Goal: Navigation & Orientation: Understand site structure

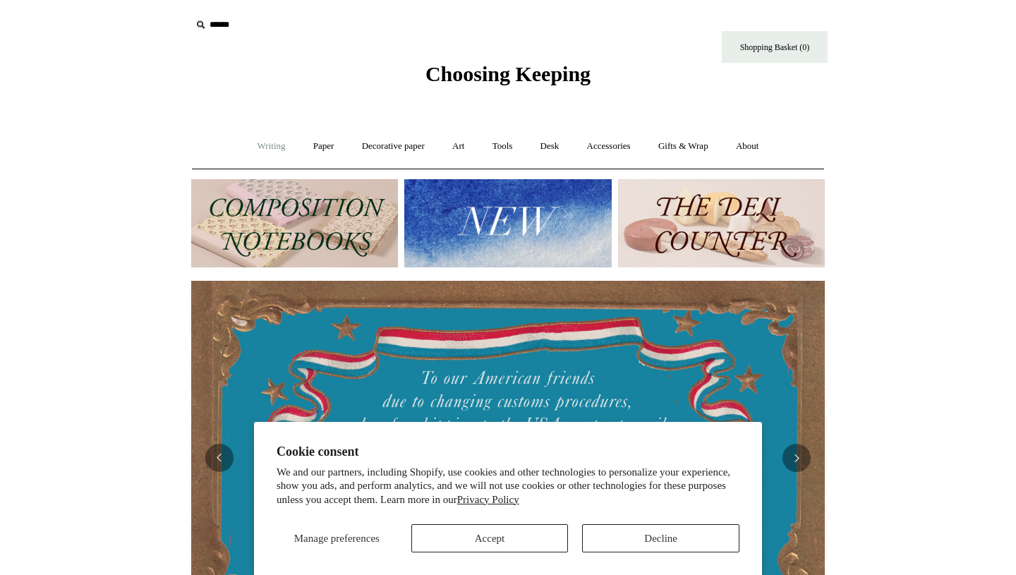
click at [272, 151] on link "Writing +" at bounding box center [272, 146] width 54 height 37
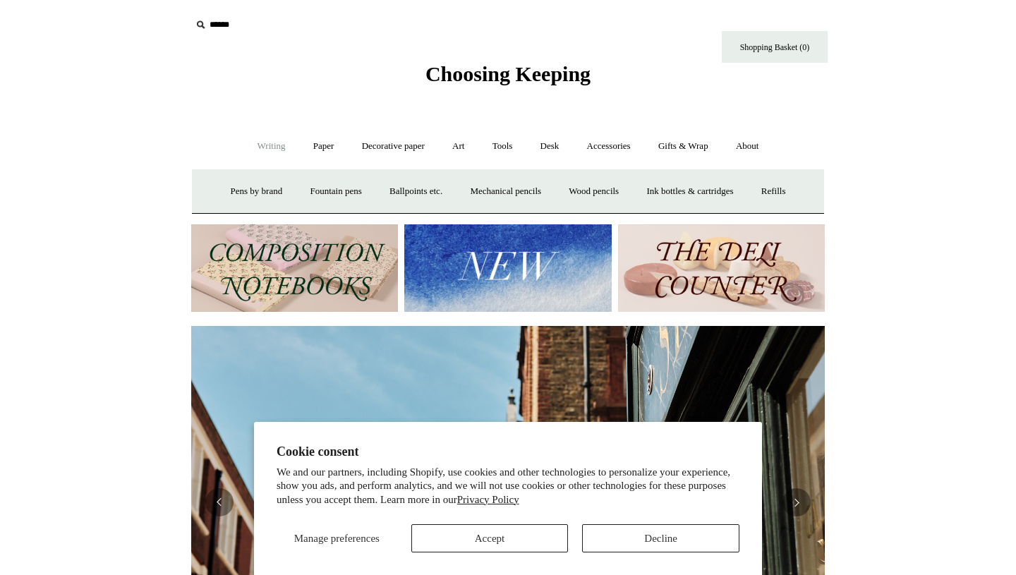
scroll to position [0, 633]
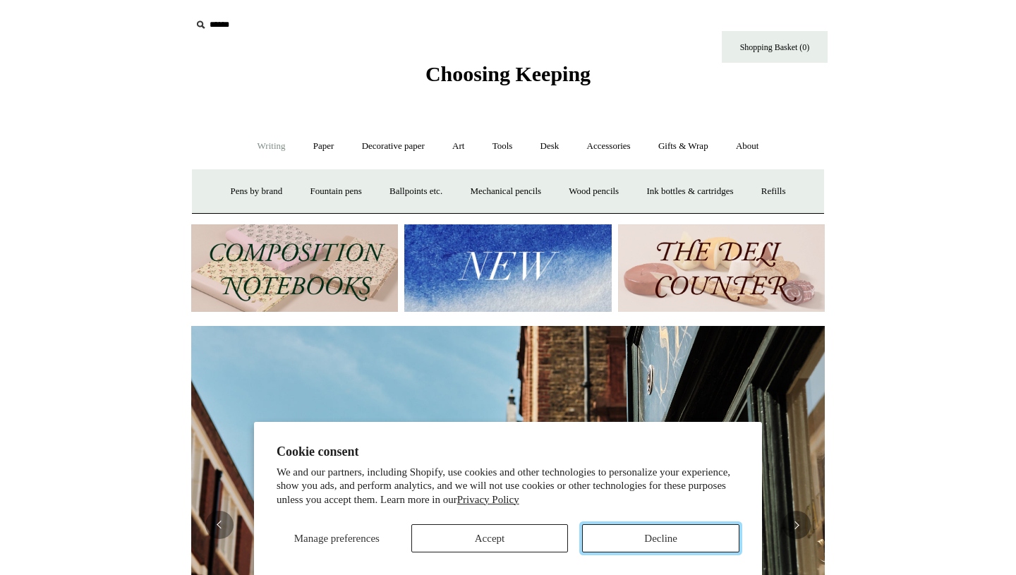
click at [698, 529] on button "Decline" at bounding box center [660, 538] width 157 height 28
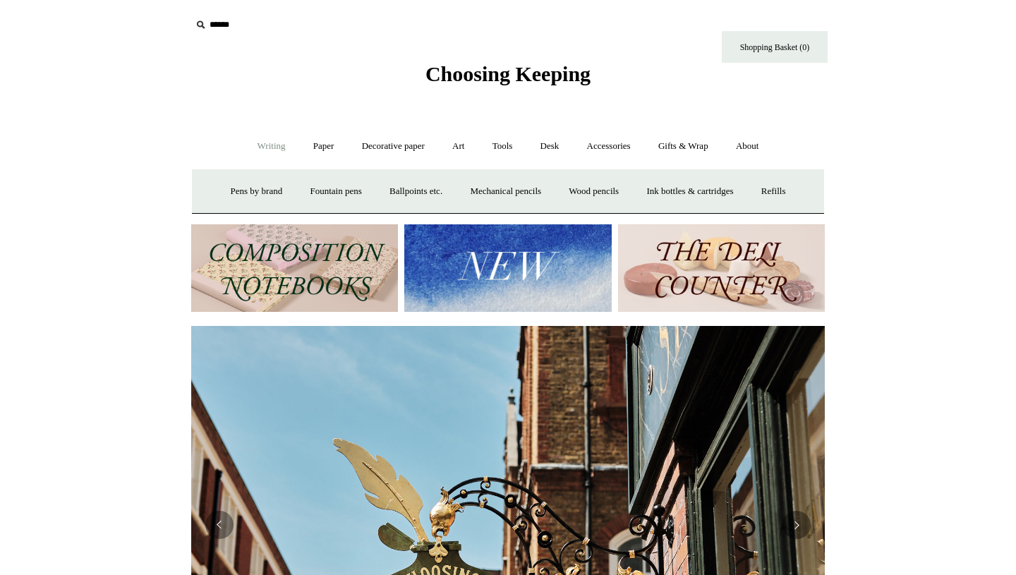
click at [257, 147] on link "Writing -" at bounding box center [272, 146] width 54 height 37
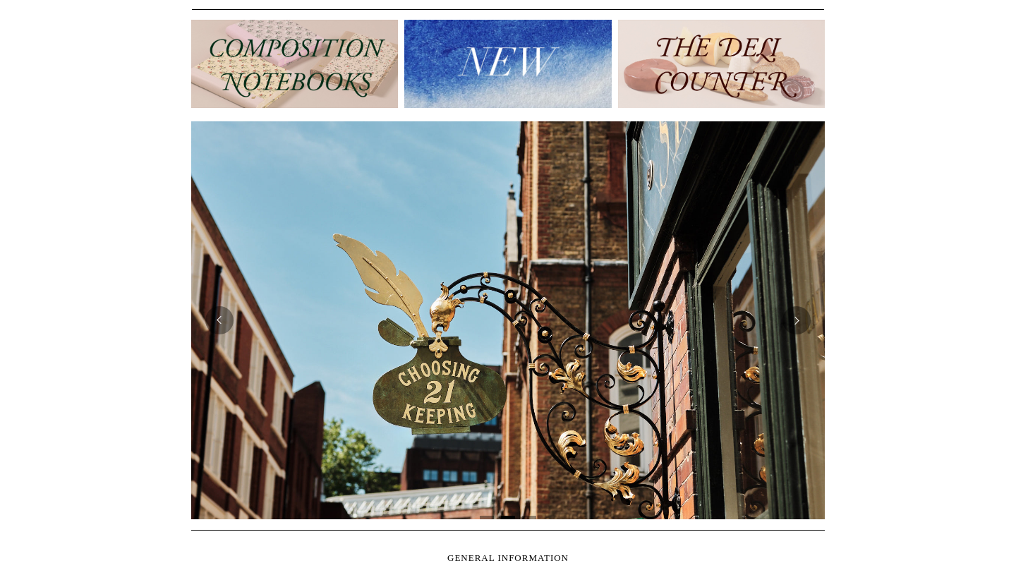
scroll to position [0, 0]
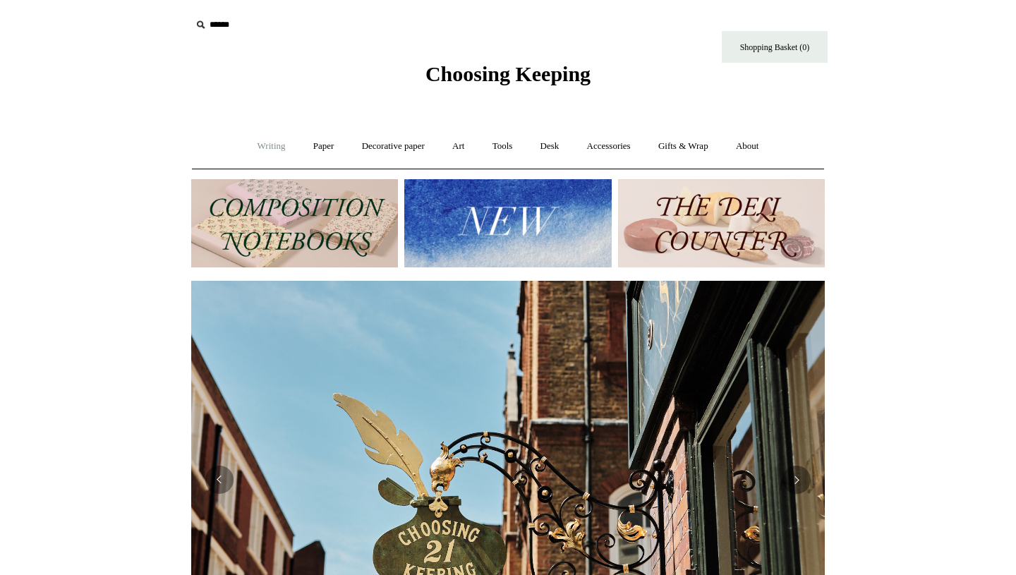
click at [264, 160] on link "Writing +" at bounding box center [272, 146] width 54 height 37
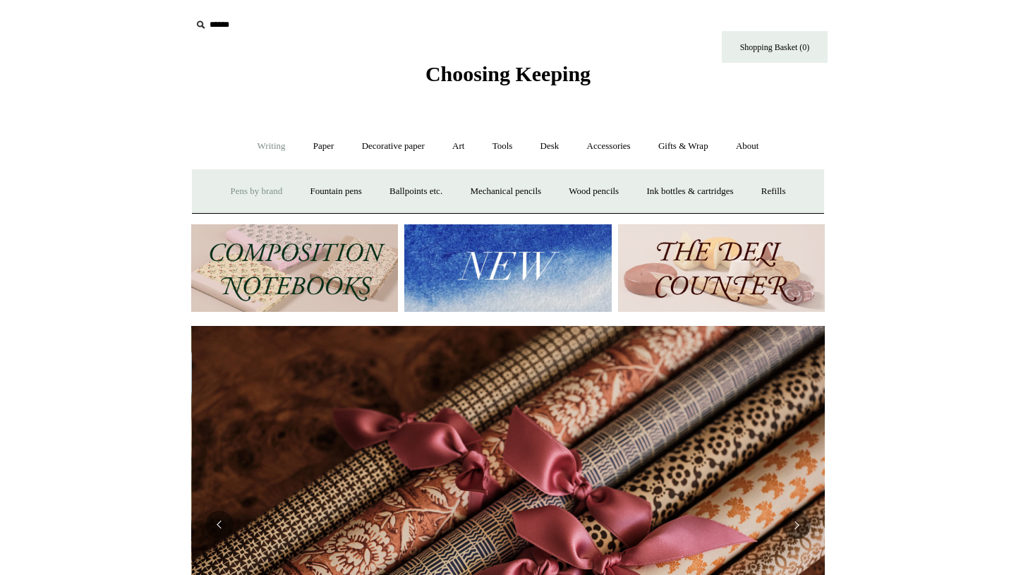
scroll to position [0, 1267]
click at [426, 195] on link "Ballpoints etc. +" at bounding box center [416, 191] width 78 height 37
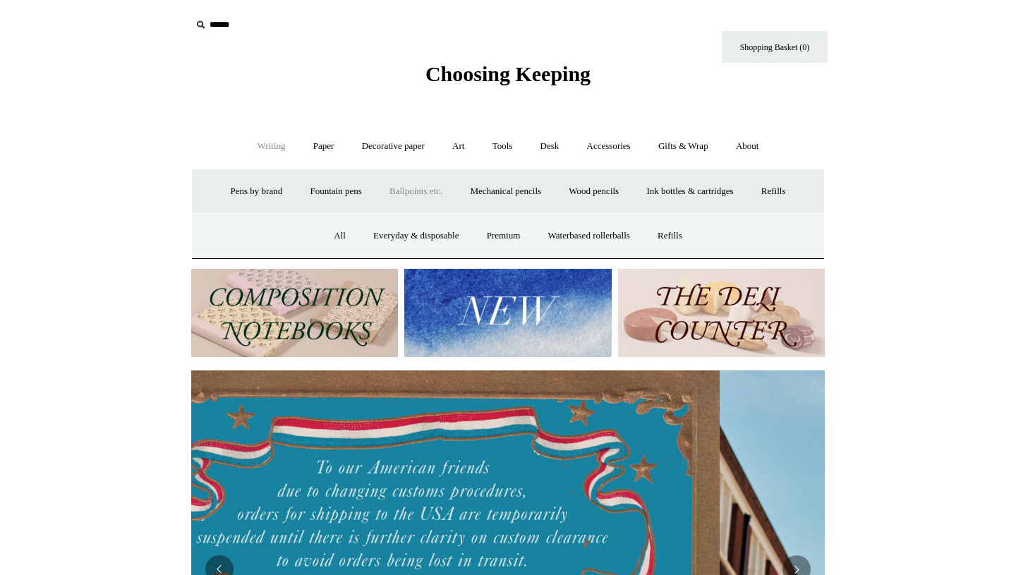
scroll to position [0, 0]
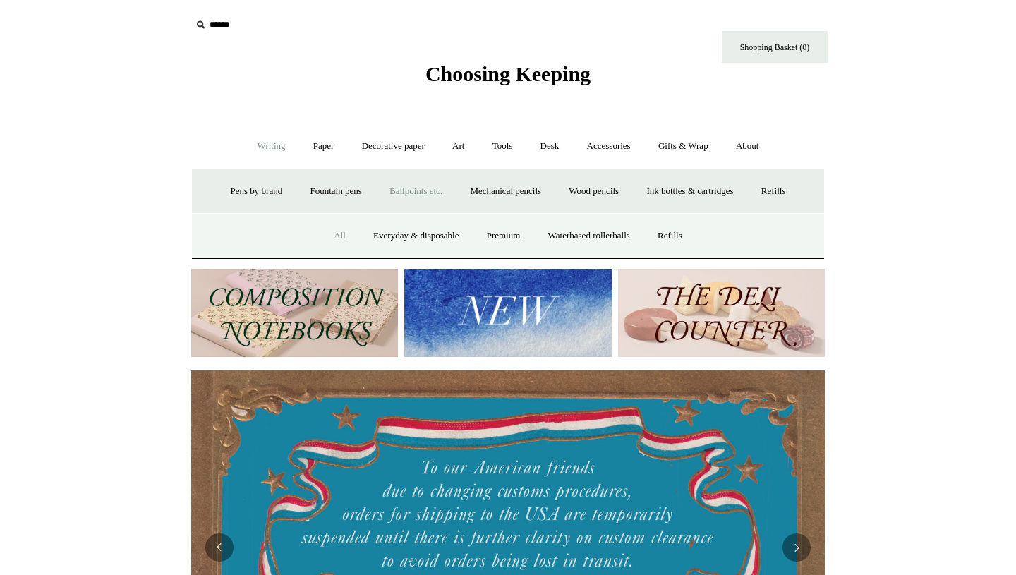
click at [330, 238] on link "All" at bounding box center [339, 235] width 37 height 37
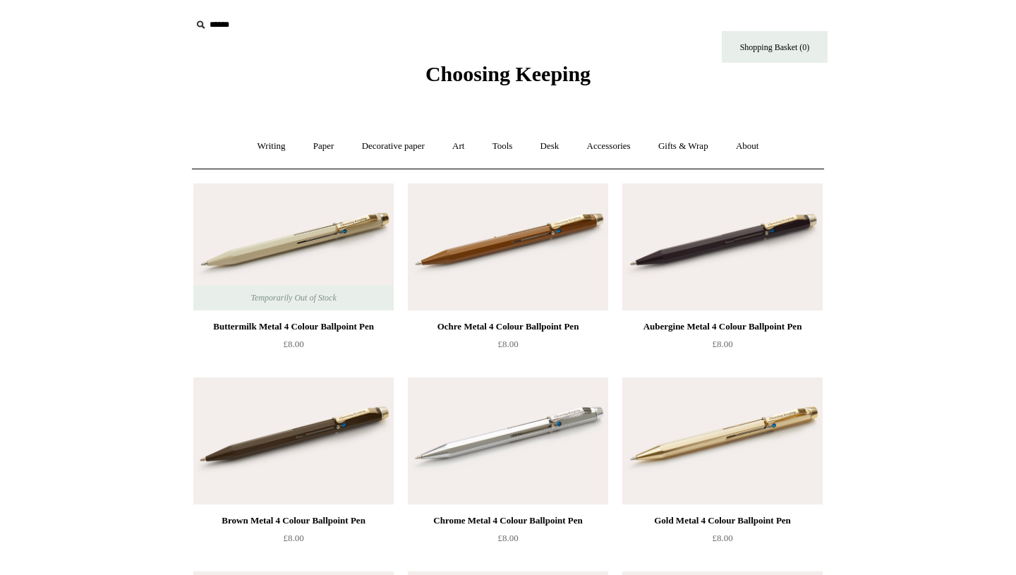
scroll to position [1, 0]
click at [431, 141] on link "Decorative paper +" at bounding box center [393, 145] width 88 height 37
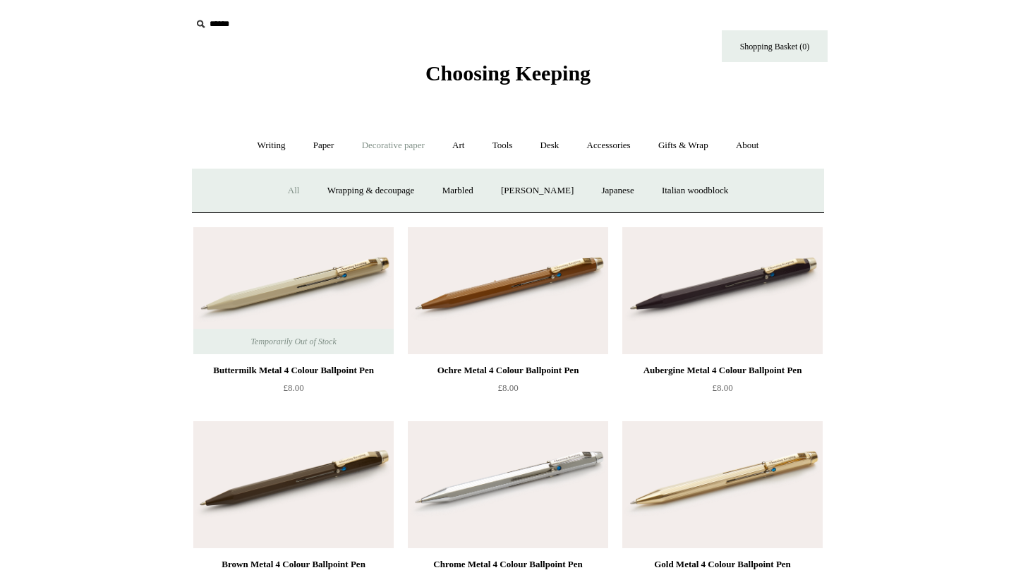
click at [291, 194] on link "All" at bounding box center [293, 190] width 37 height 37
click at [513, 152] on link "Tools +" at bounding box center [503, 145] width 46 height 37
click at [231, 195] on link "Sharpeners" at bounding box center [262, 190] width 66 height 37
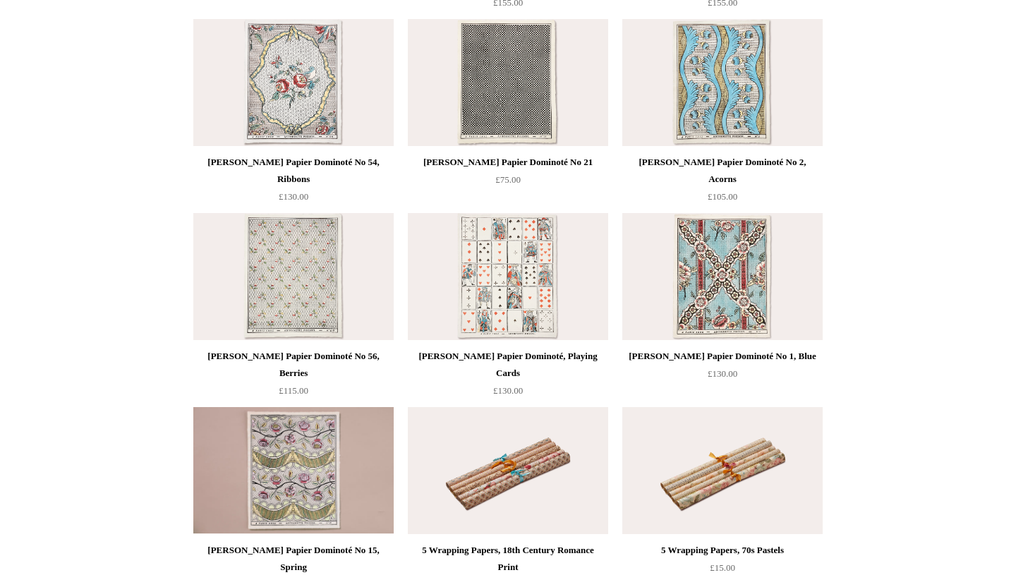
scroll to position [1364, 0]
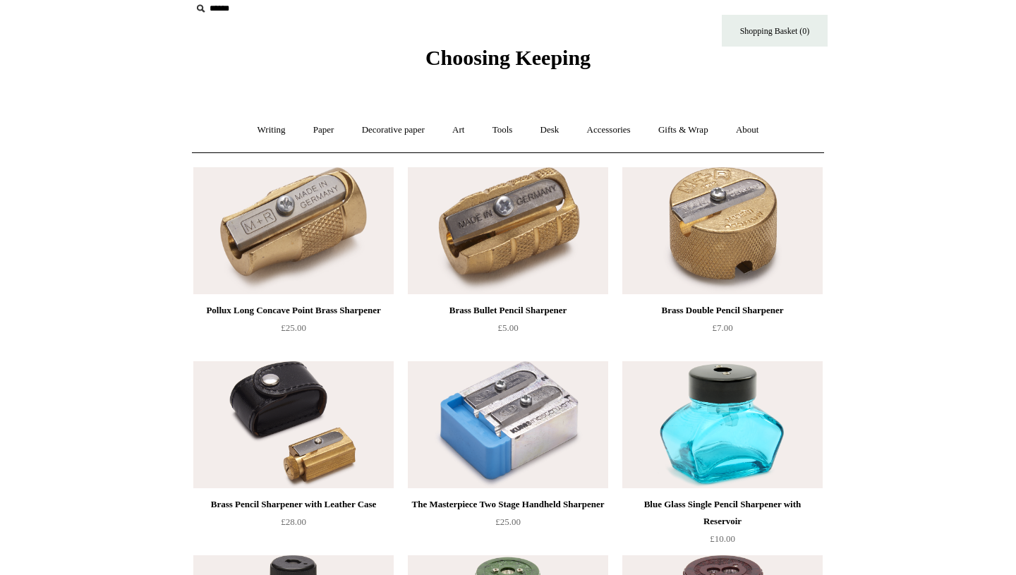
scroll to position [14, 0]
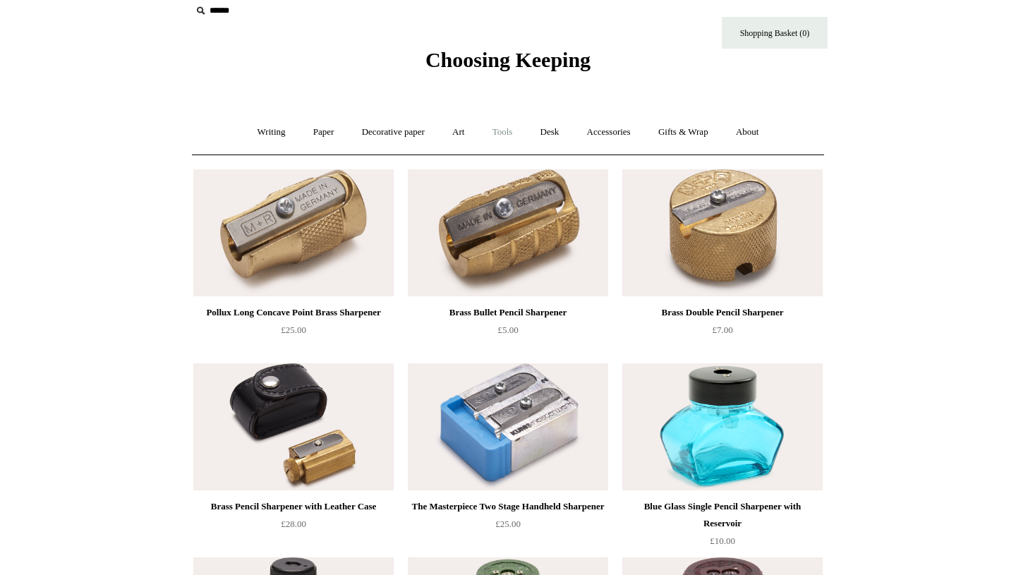
click at [507, 129] on link "Tools +" at bounding box center [503, 132] width 46 height 37
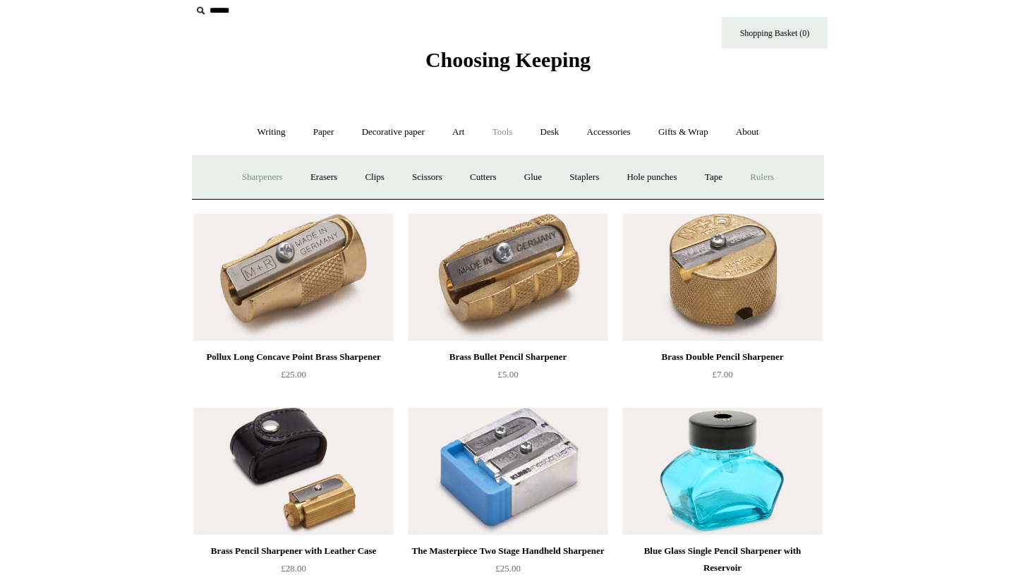
click at [784, 171] on link "Rulers" at bounding box center [761, 177] width 49 height 37
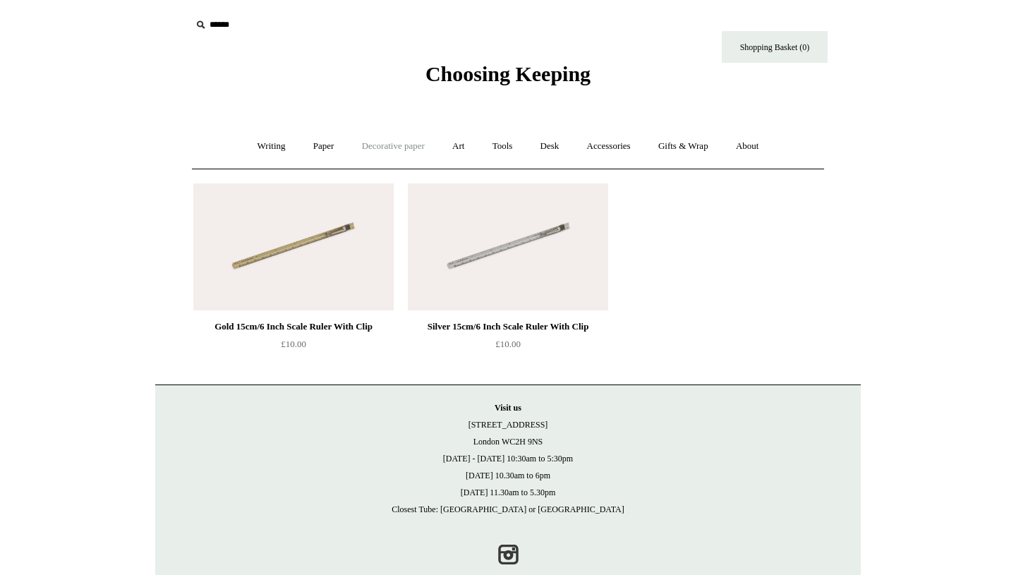
click at [383, 155] on link "Decorative paper +" at bounding box center [393, 146] width 88 height 37
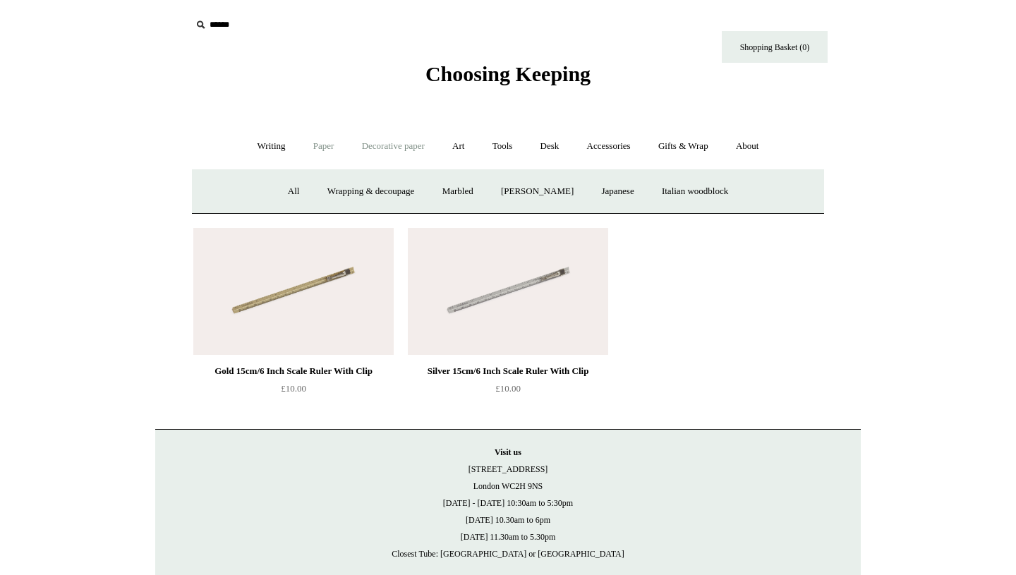
click at [301, 146] on link "Paper +" at bounding box center [324, 146] width 47 height 37
click at [294, 189] on link "Notebooks +" at bounding box center [310, 191] width 65 height 37
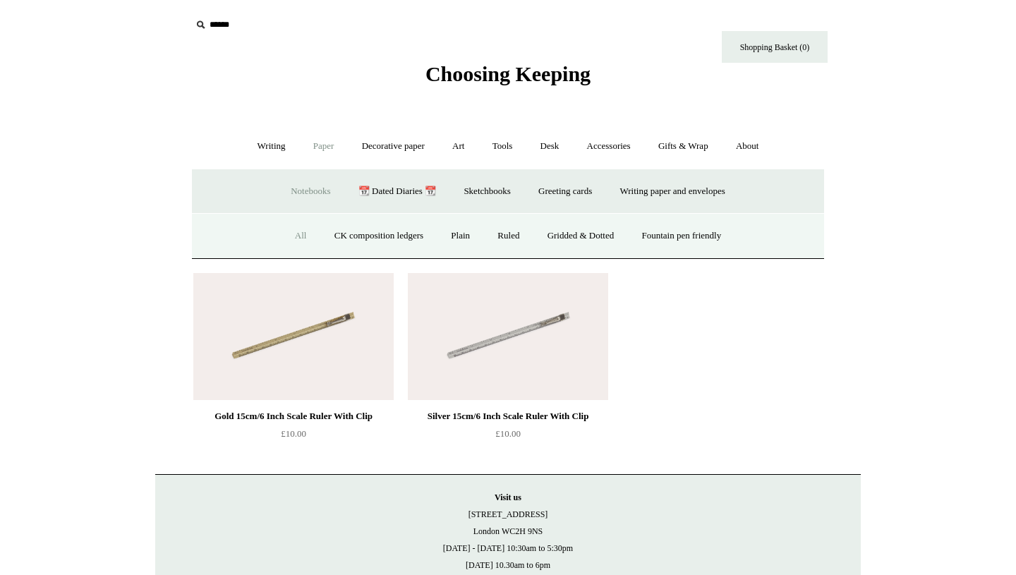
click at [291, 230] on link "All" at bounding box center [300, 235] width 37 height 37
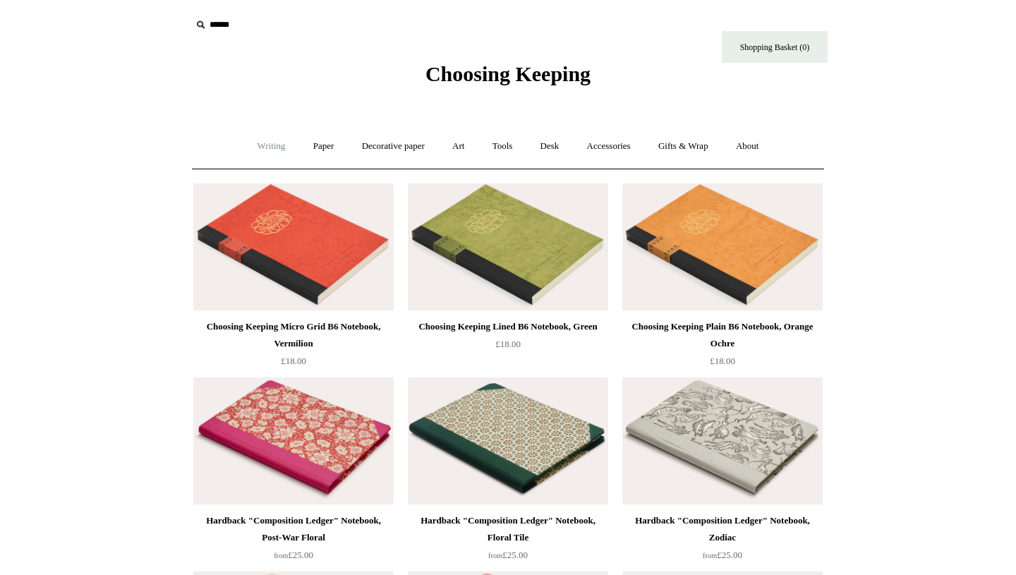
click at [272, 157] on link "Writing +" at bounding box center [272, 146] width 54 height 37
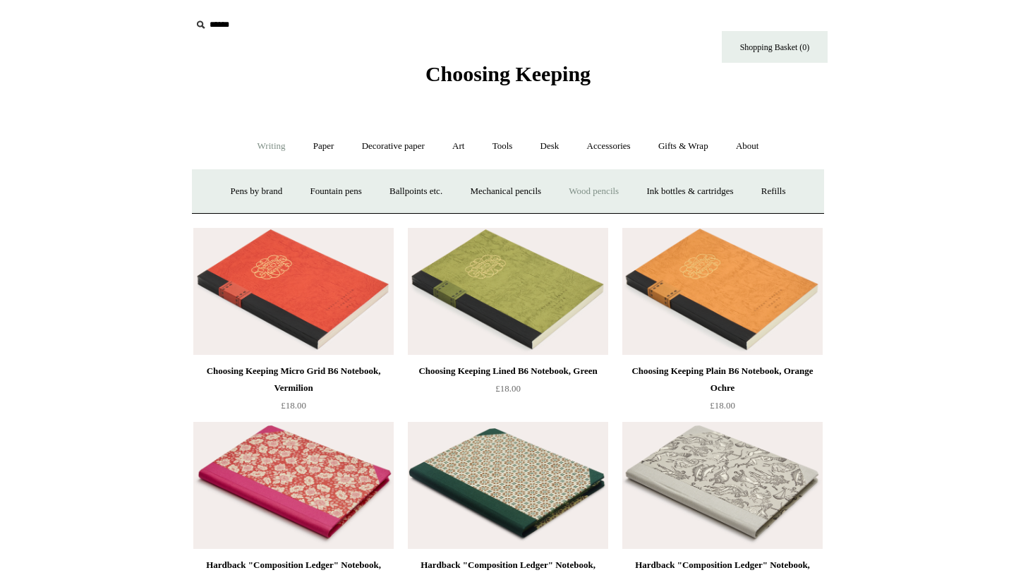
click at [590, 196] on link "Wood pencils +" at bounding box center [593, 191] width 75 height 37
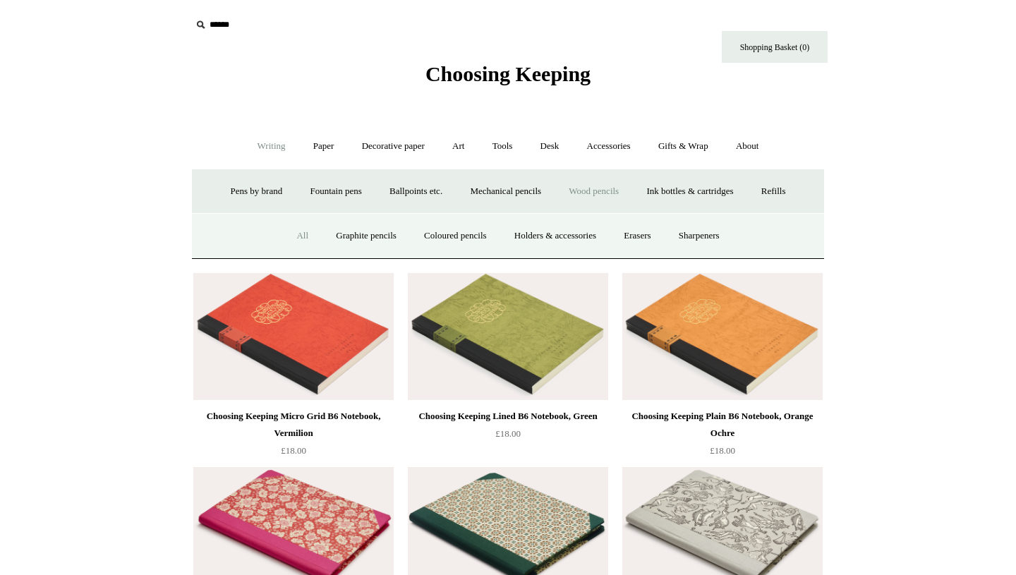
click at [284, 238] on link "All" at bounding box center [302, 235] width 37 height 37
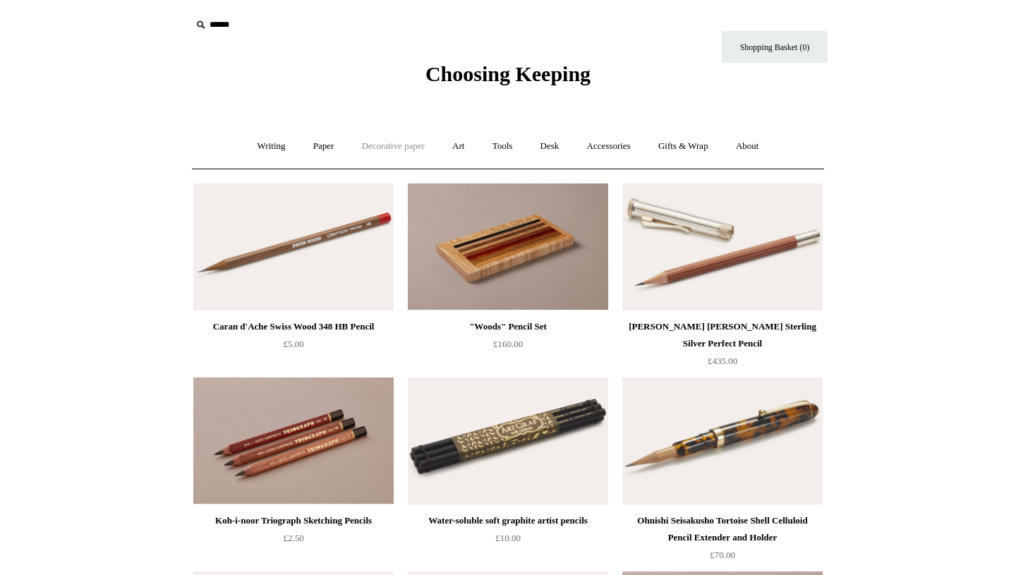
click at [358, 146] on link "Decorative paper +" at bounding box center [393, 146] width 88 height 37
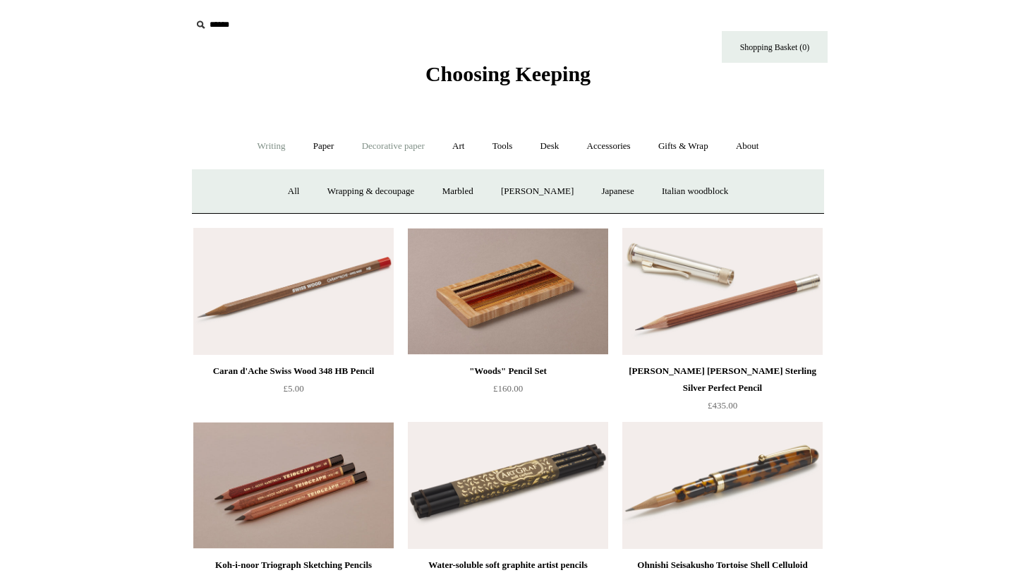
click at [280, 145] on link "Writing +" at bounding box center [272, 146] width 54 height 37
click at [522, 195] on link "Mechanical pencils +" at bounding box center [505, 191] width 97 height 37
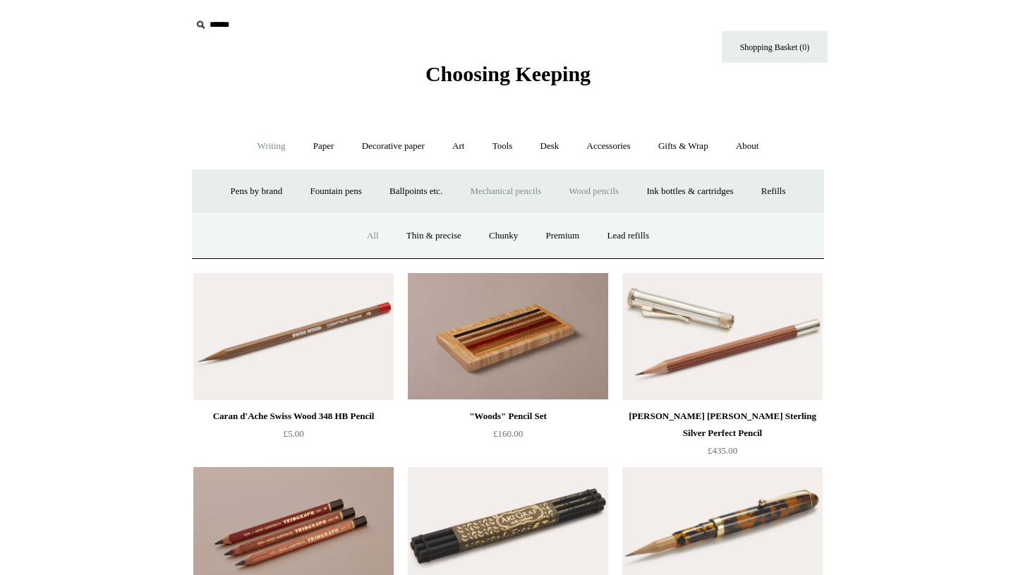
click at [363, 239] on link "All" at bounding box center [372, 235] width 37 height 37
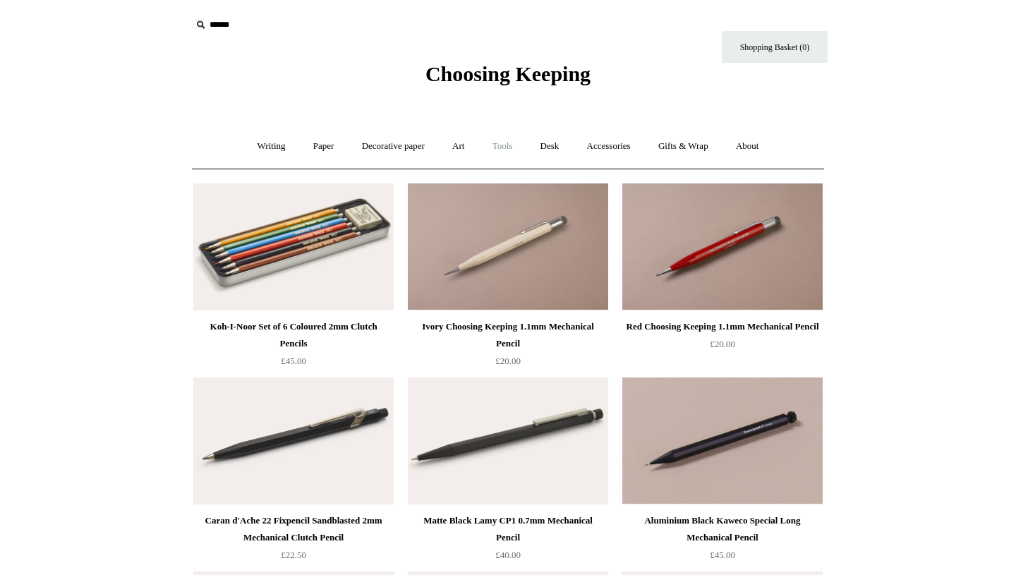
click at [508, 153] on link "Tools +" at bounding box center [503, 146] width 46 height 37
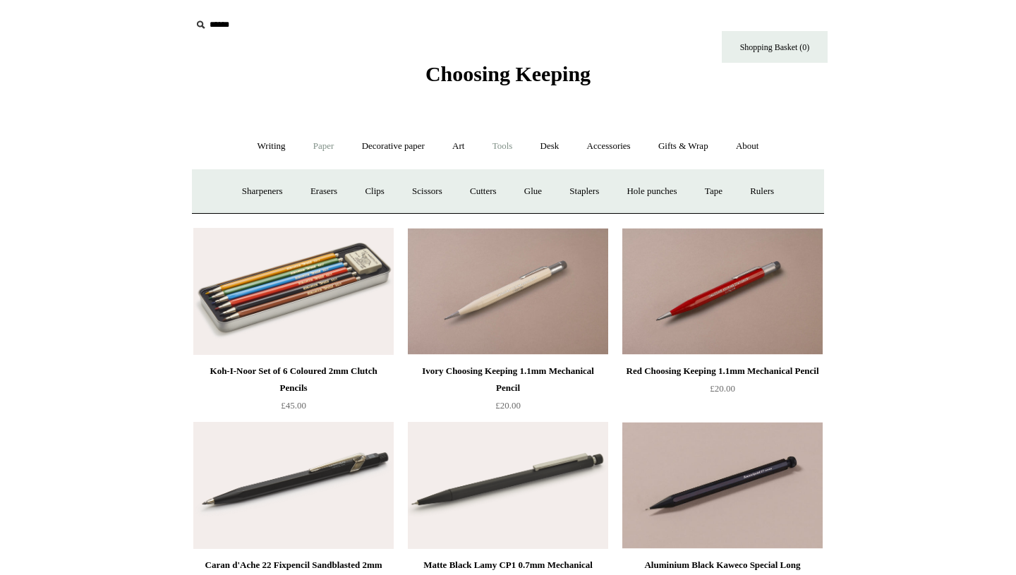
click at [319, 147] on link "Paper +" at bounding box center [324, 146] width 47 height 37
click at [388, 147] on link "Decorative paper +" at bounding box center [393, 146] width 88 height 37
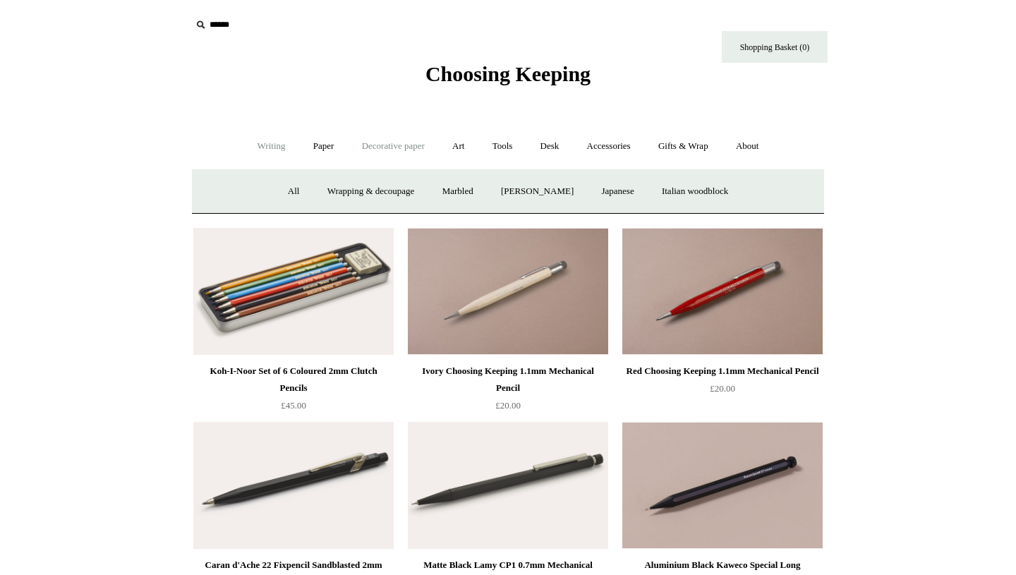
click at [267, 138] on link "Writing +" at bounding box center [272, 146] width 54 height 37
click at [427, 190] on link "Ballpoints etc. +" at bounding box center [416, 191] width 78 height 37
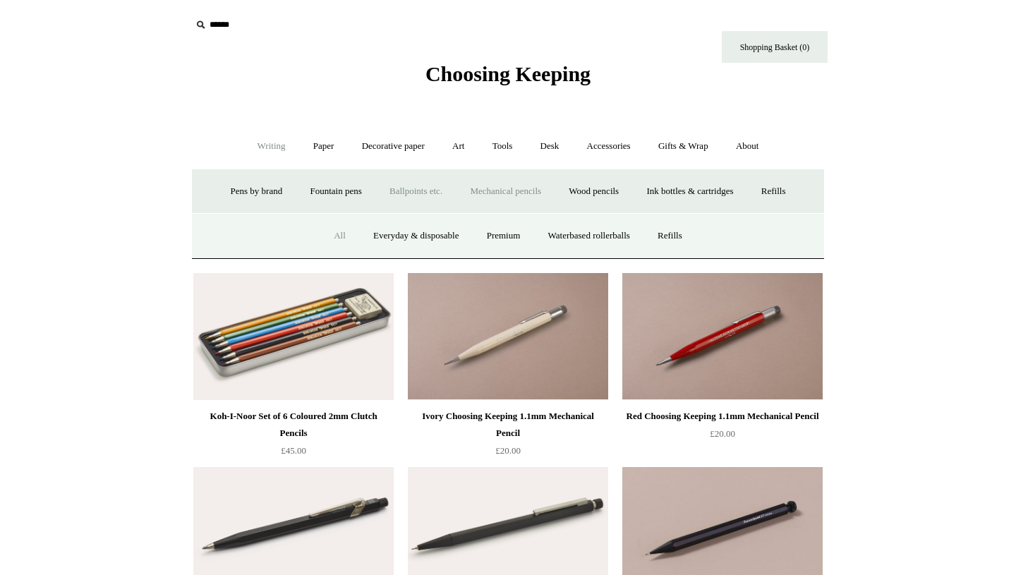
click at [342, 232] on link "All" at bounding box center [339, 235] width 37 height 37
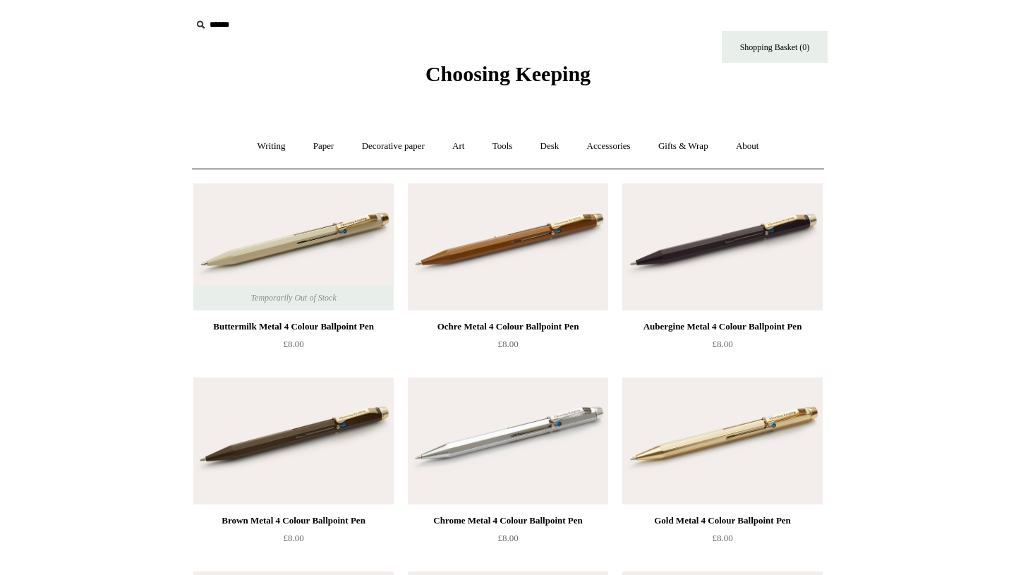
click at [459, 81] on span "Choosing Keeping" at bounding box center [507, 73] width 165 height 23
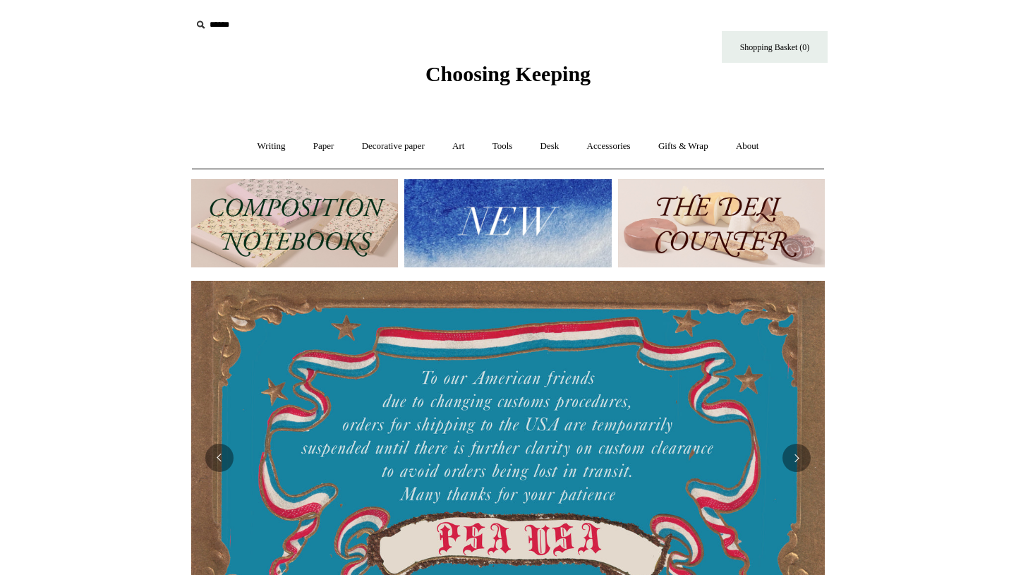
click at [644, 212] on img at bounding box center [721, 223] width 207 height 88
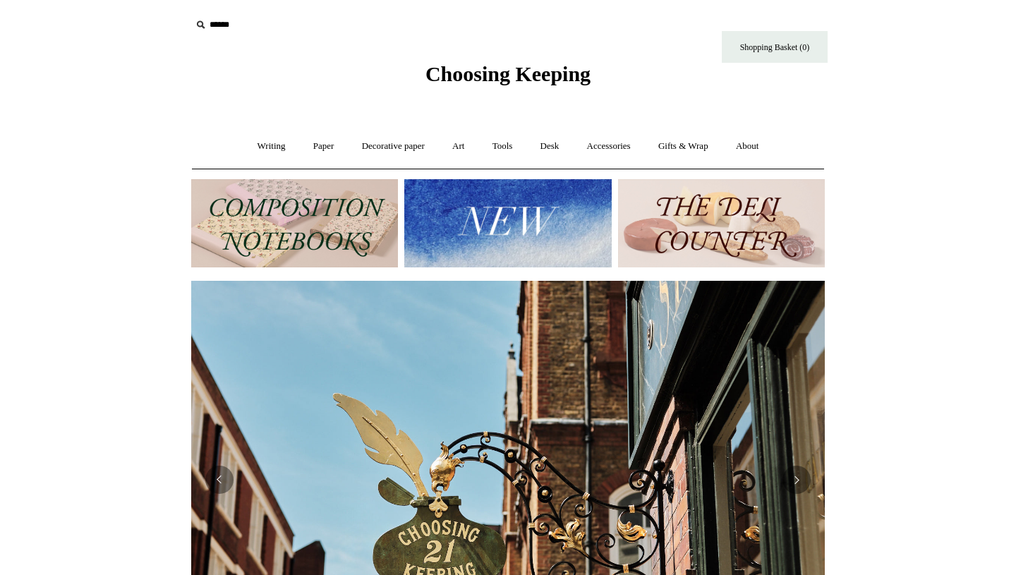
click at [360, 248] on img at bounding box center [294, 223] width 207 height 88
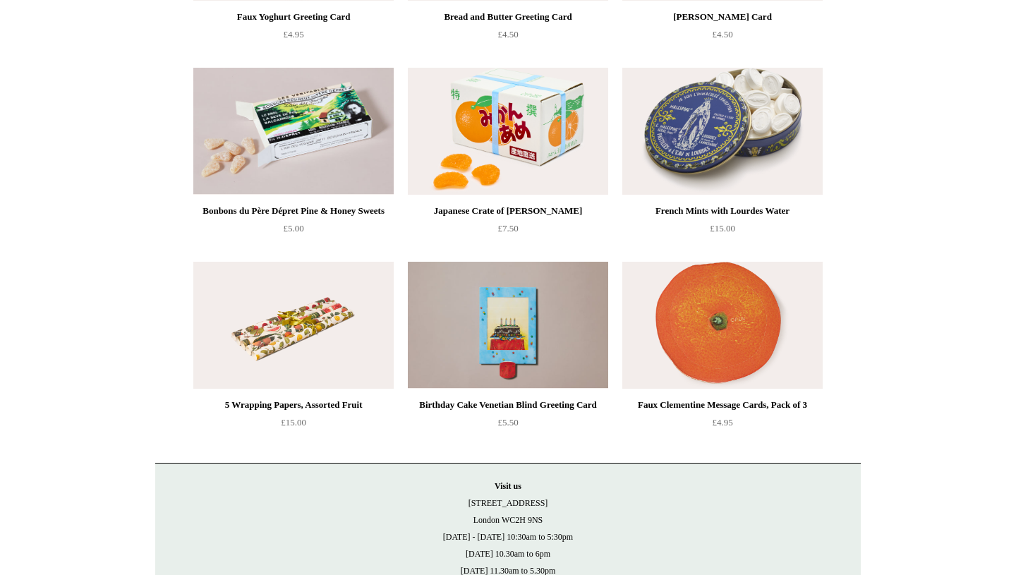
scroll to position [1285, 0]
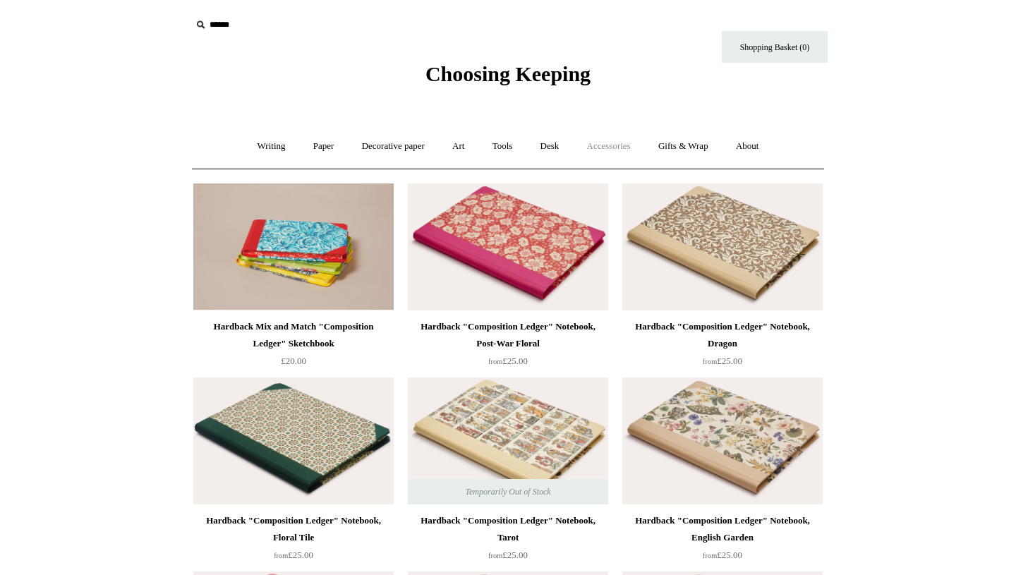
click at [593, 148] on link "Accessories +" at bounding box center [608, 146] width 69 height 37
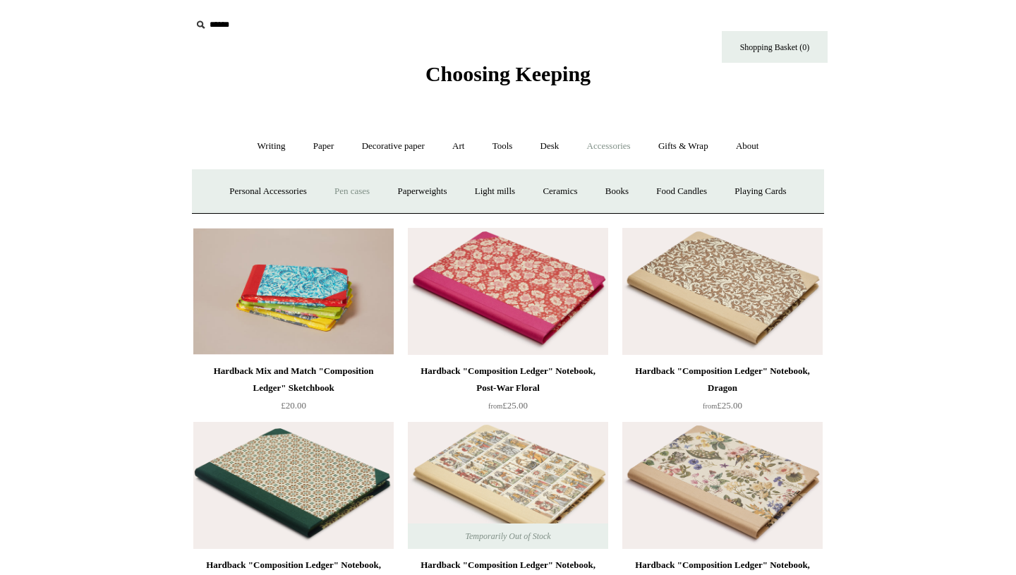
click at [342, 193] on link "Pen cases" at bounding box center [352, 191] width 61 height 37
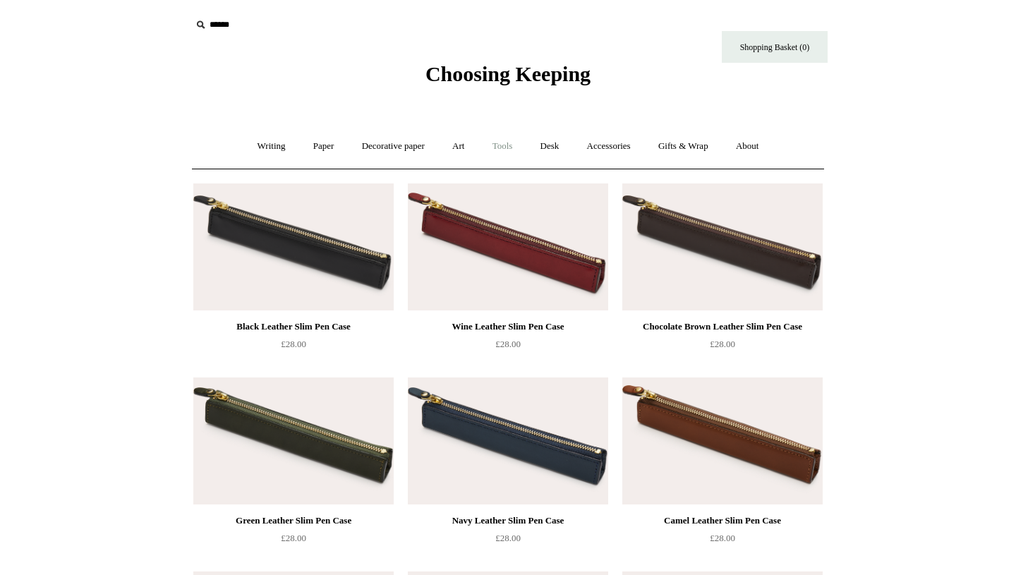
click at [495, 147] on link "Tools +" at bounding box center [503, 146] width 46 height 37
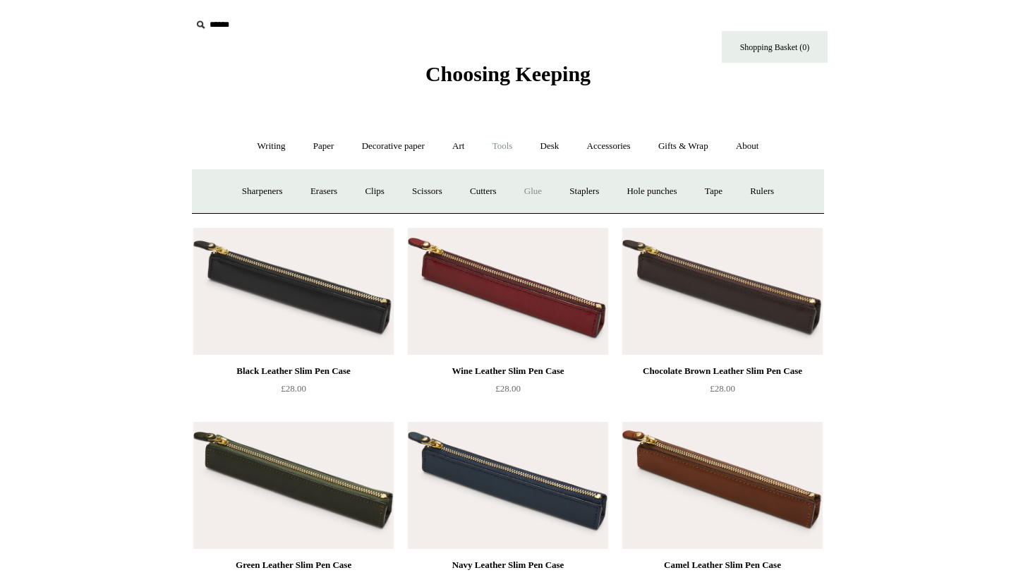
click at [533, 195] on link "Glue" at bounding box center [532, 191] width 43 height 37
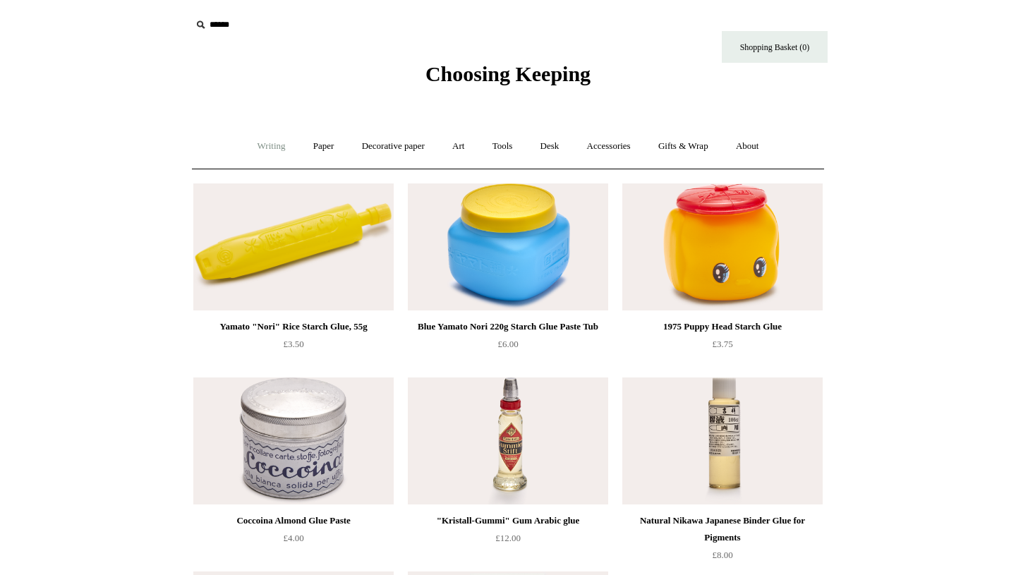
click at [262, 143] on link "Writing +" at bounding box center [272, 146] width 54 height 37
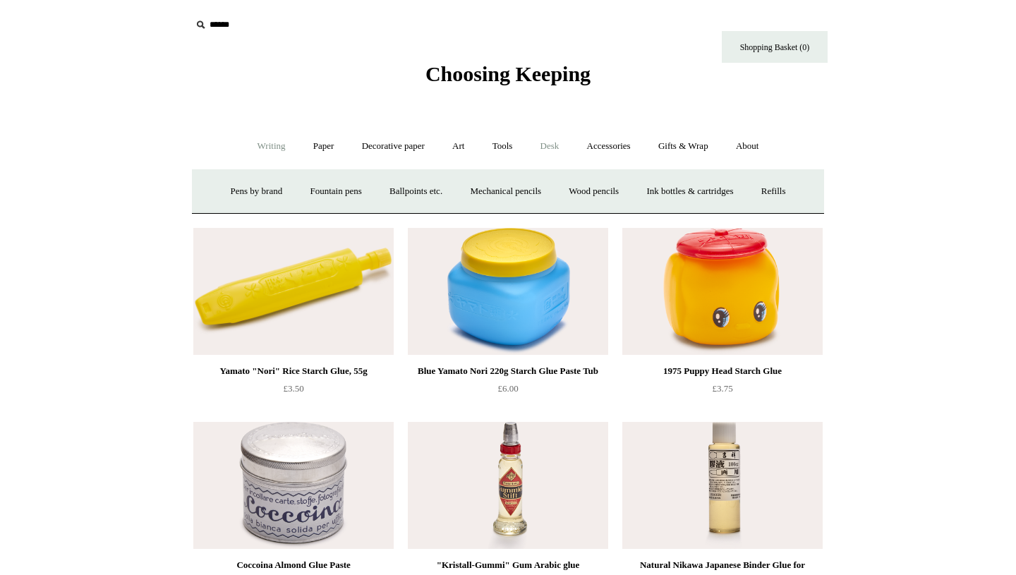
click at [557, 145] on link "Desk +" at bounding box center [550, 146] width 44 height 37
click at [394, 191] on link "Boxes & archiving" at bounding box center [418, 191] width 95 height 37
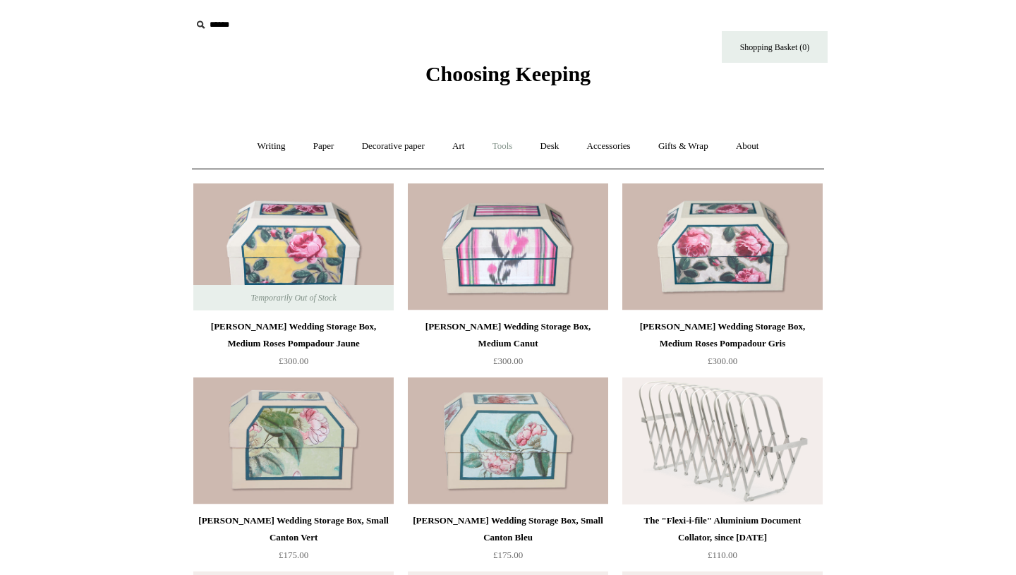
click at [480, 135] on link "Tools +" at bounding box center [503, 146] width 46 height 37
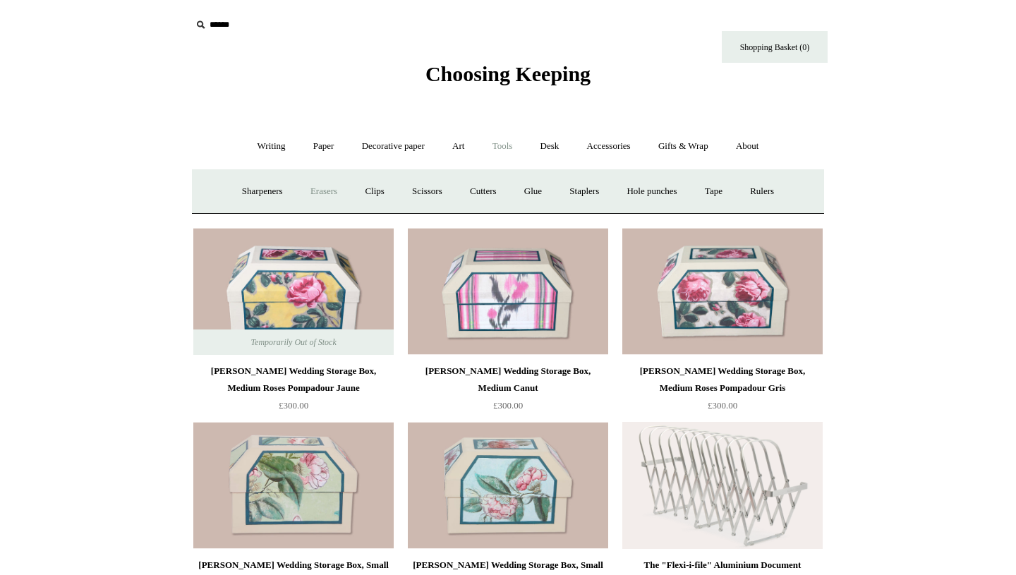
click at [317, 191] on link "Erasers" at bounding box center [324, 191] width 52 height 37
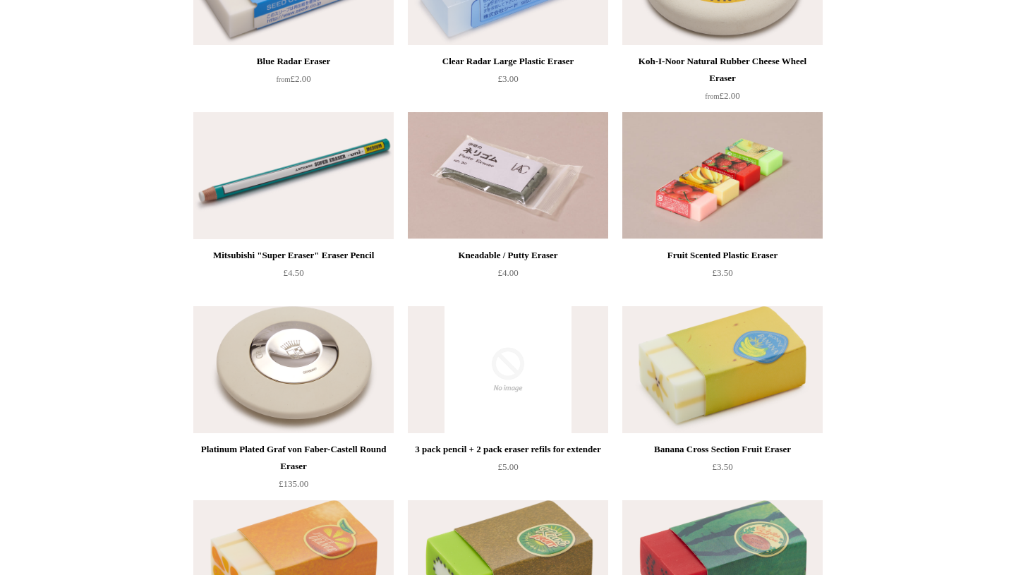
scroll to position [146, 0]
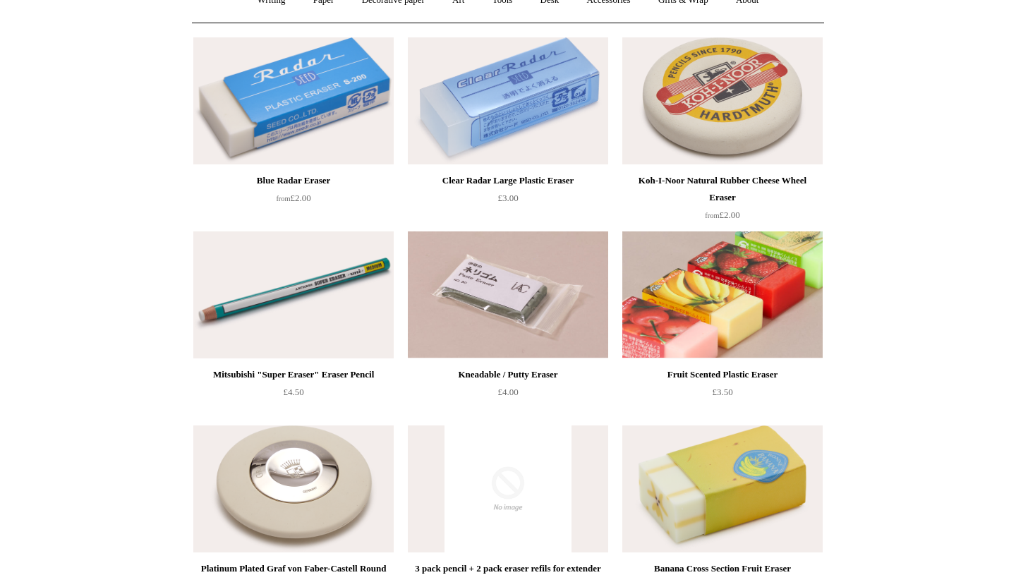
click at [748, 319] on img at bounding box center [722, 294] width 200 height 127
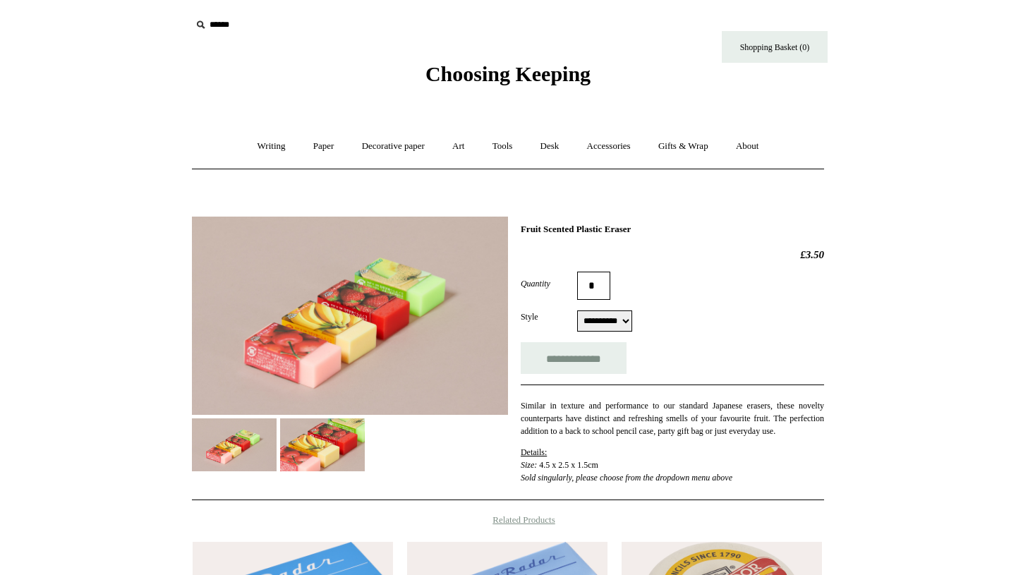
click at [283, 468] on img at bounding box center [322, 444] width 85 height 53
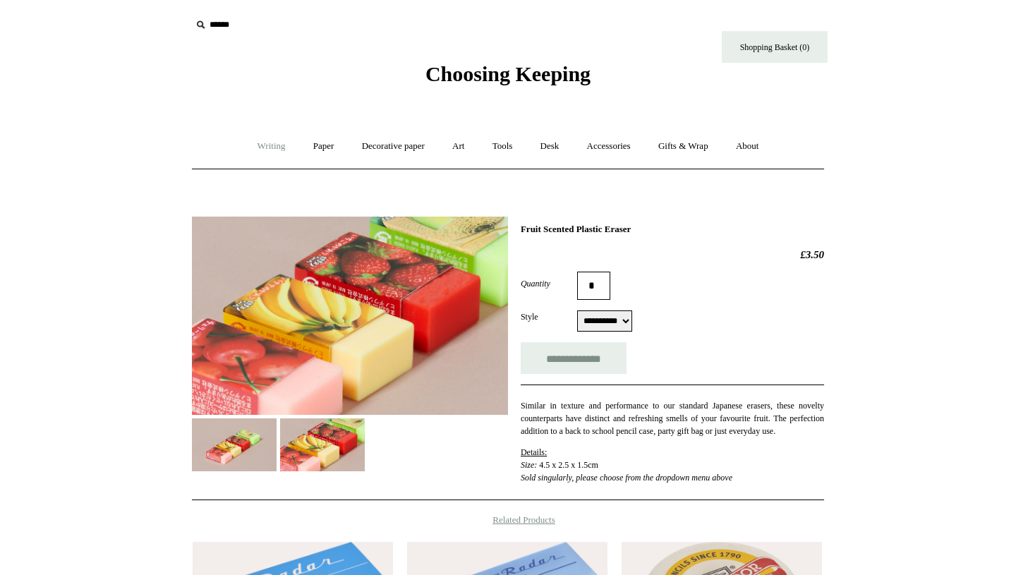
click at [280, 135] on link "Writing +" at bounding box center [272, 146] width 54 height 37
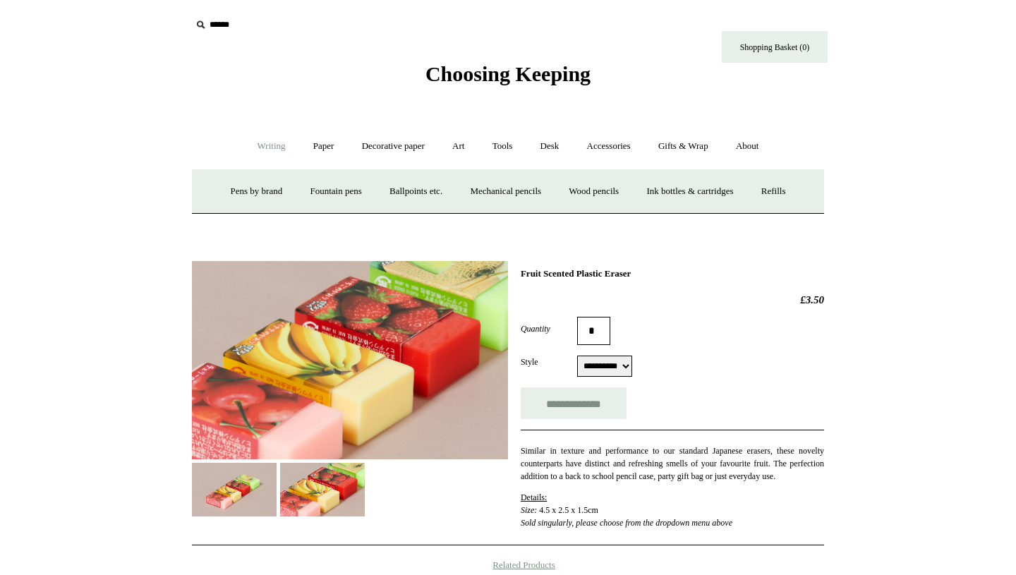
click at [439, 73] on span "Choosing Keeping" at bounding box center [507, 73] width 165 height 23
